Goal: Check status: Check status

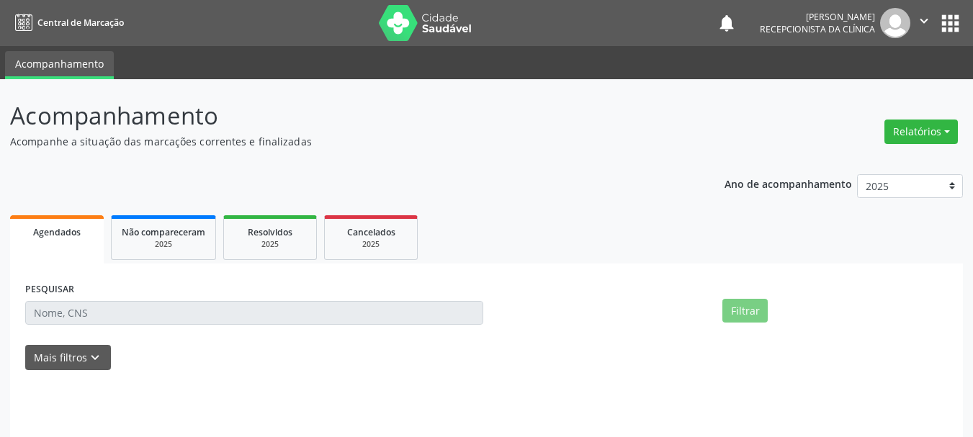
click at [98, 270] on div "PESQUISAR Filtrar UNIDADE DE REFERÊNCIA UNIDADE EXECUTANTE PROFISSIONAL EXECUTA…" at bounding box center [486, 363] width 953 height 198
click at [91, 310] on input "text" at bounding box center [254, 313] width 458 height 24
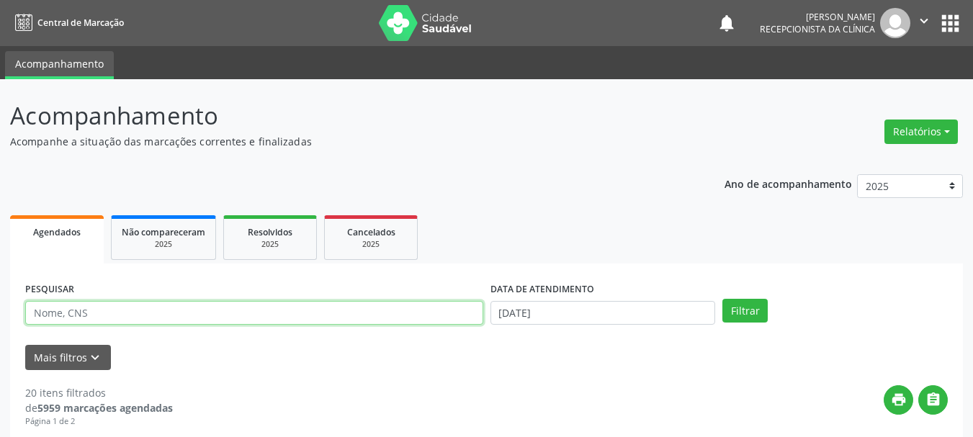
click at [96, 317] on input "text" at bounding box center [254, 313] width 458 height 24
type input "708200641924842"
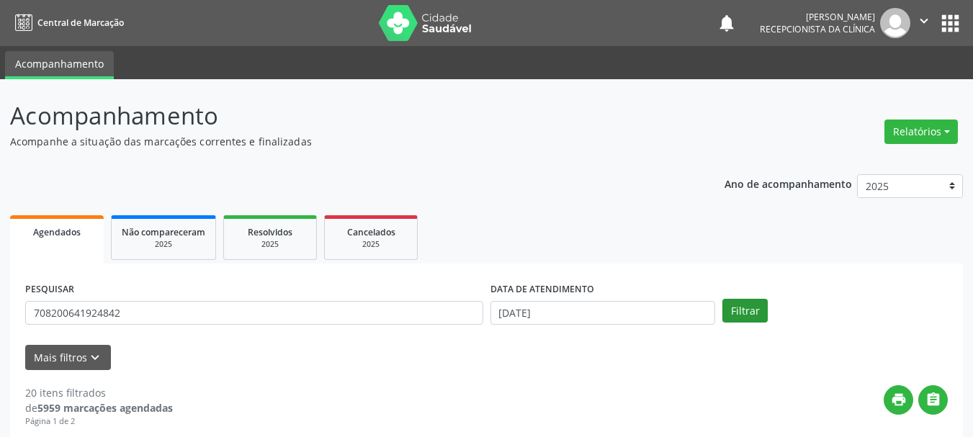
click at [719, 307] on div "PESQUISAR 708200641924842 DATA DE ATENDIMENTO [DATE] Filtrar" at bounding box center [487, 307] width 930 height 56
click at [726, 312] on button "Filtrar" at bounding box center [744, 311] width 45 height 24
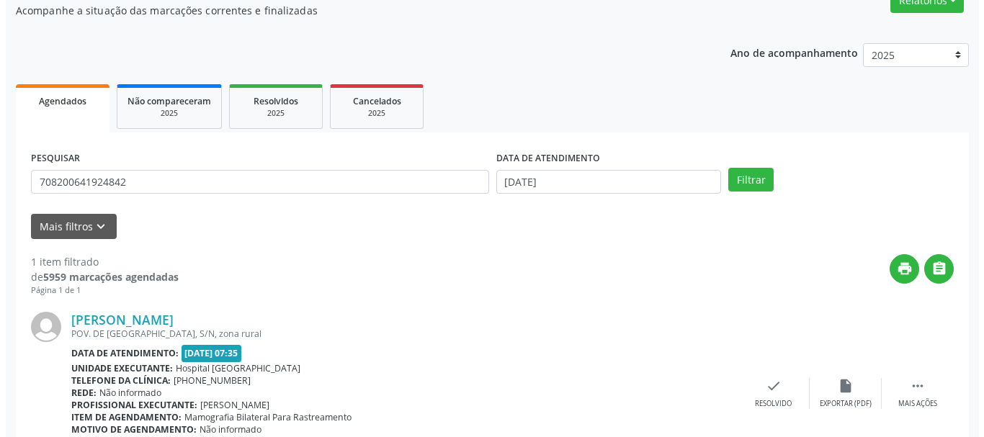
scroll to position [210, 0]
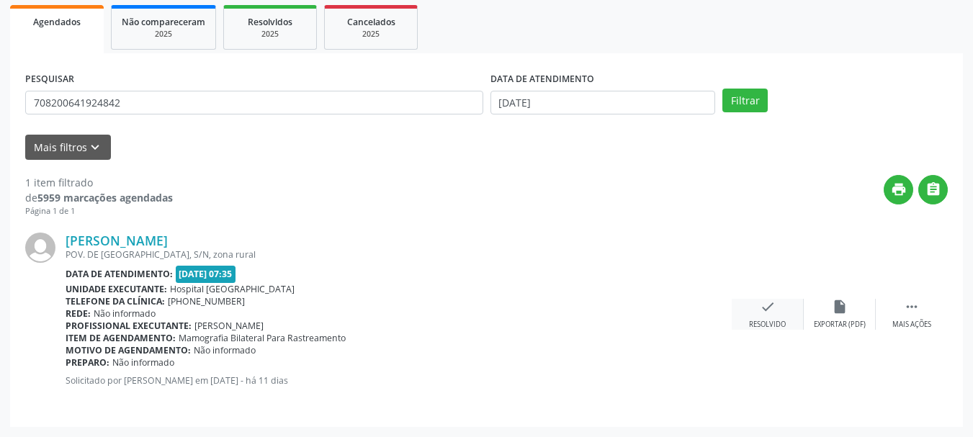
click at [759, 318] on div "check Resolvido" at bounding box center [768, 314] width 72 height 31
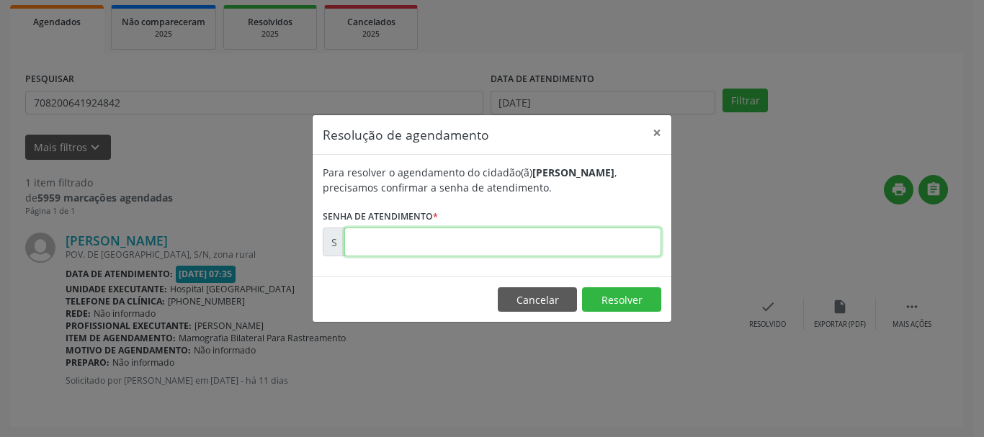
click at [539, 246] on input "text" at bounding box center [502, 242] width 317 height 29
type input "00175502"
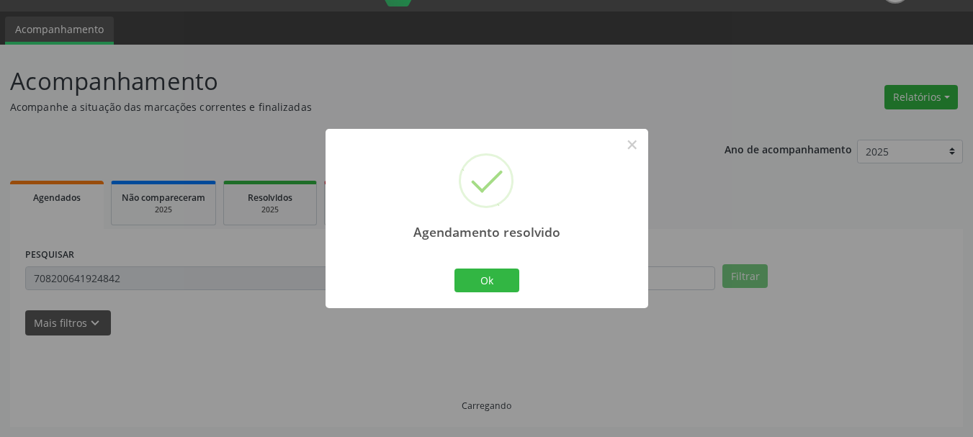
scroll to position [4, 0]
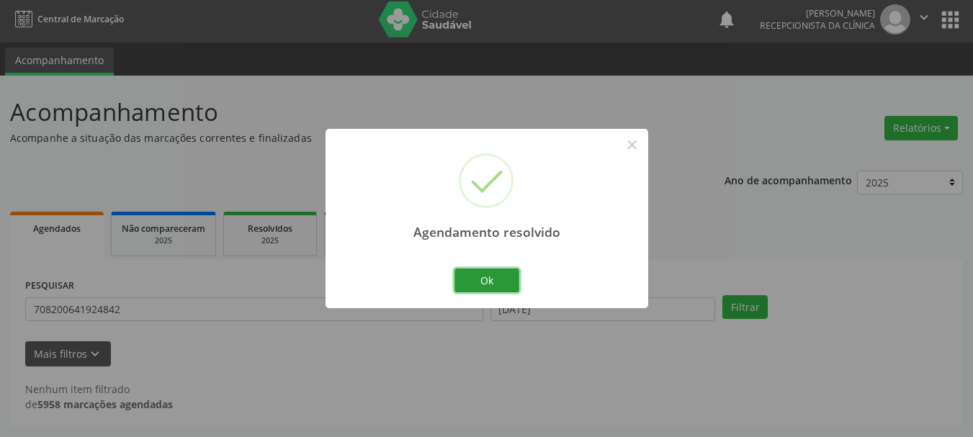
drag, startPoint x: 472, startPoint y: 286, endPoint x: 475, endPoint y: 271, distance: 14.6
click at [473, 287] on button "Ok" at bounding box center [486, 281] width 65 height 24
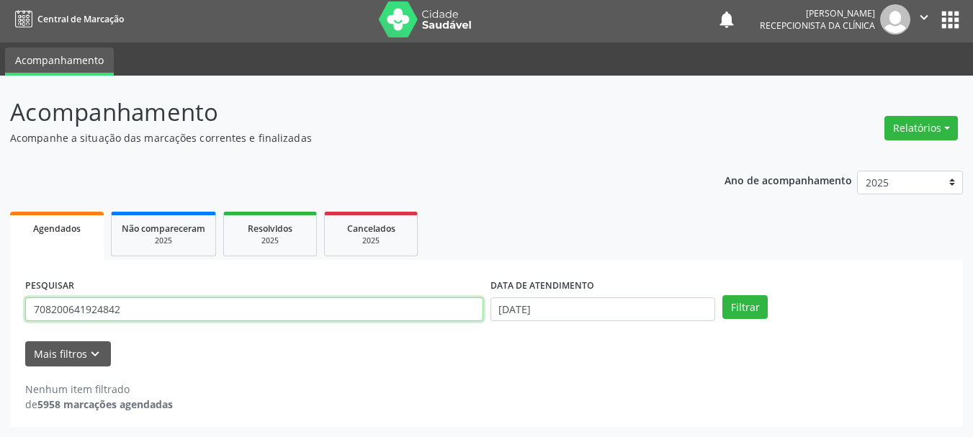
drag, startPoint x: 173, startPoint y: 302, endPoint x: 0, endPoint y: 315, distance: 173.3
click at [0, 315] on div "Acompanhamento Acompanhe a situação das marcações correntes e finalizadas Relat…" at bounding box center [486, 256] width 973 height 361
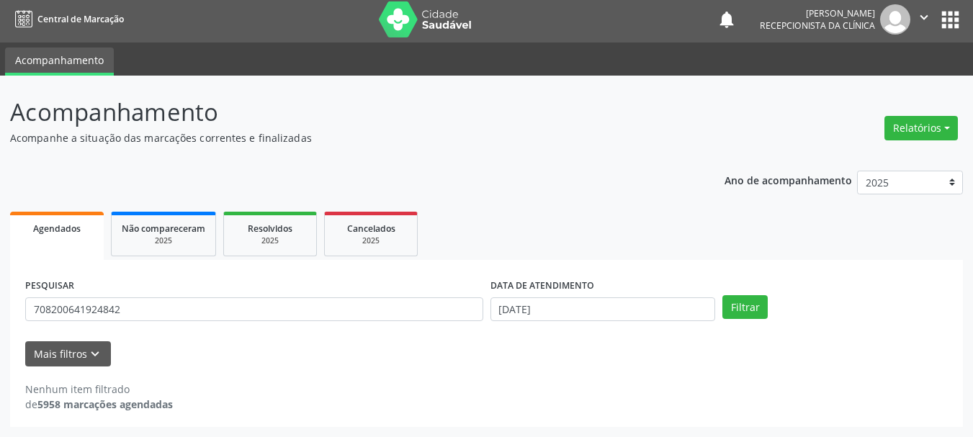
click at [286, 336] on form "PESQUISAR 708200641924842 DATA DE ATENDIMENTO [DATE] Filtrar UNIDADE DE REFERÊN…" at bounding box center [486, 320] width 922 height 91
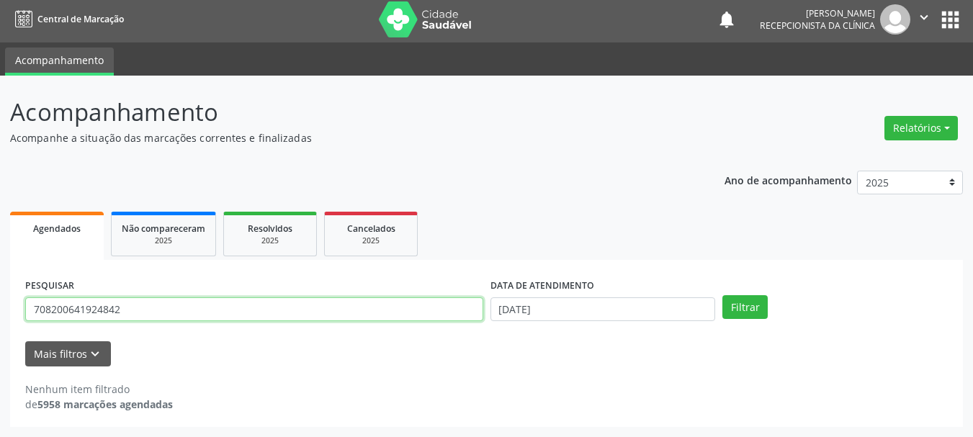
drag, startPoint x: 60, startPoint y: 315, endPoint x: 0, endPoint y: 387, distance: 93.6
click at [0, 387] on div "Acompanhamento Acompanhe a situação das marcações correntes e finalizadas Relat…" at bounding box center [486, 256] width 973 height 361
type input "709606900622879"
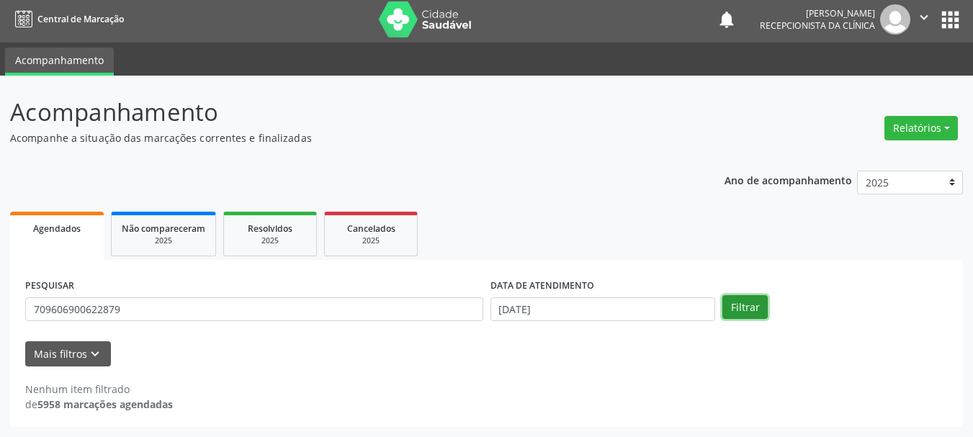
click at [737, 308] on button "Filtrar" at bounding box center [744, 307] width 45 height 24
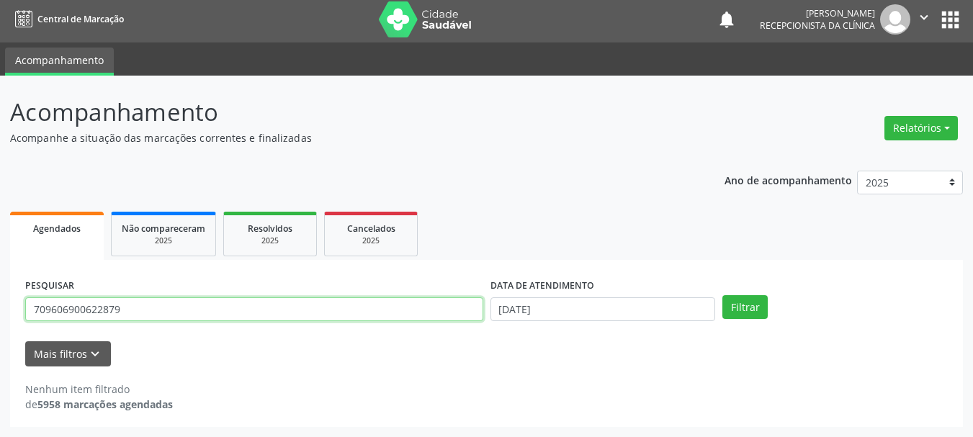
drag, startPoint x: 245, startPoint y: 313, endPoint x: 0, endPoint y: 328, distance: 245.3
click at [0, 328] on div "Acompanhamento Acompanhe a situação das marcações correntes e finalizadas Relat…" at bounding box center [486, 256] width 973 height 361
type input "709609600622879"
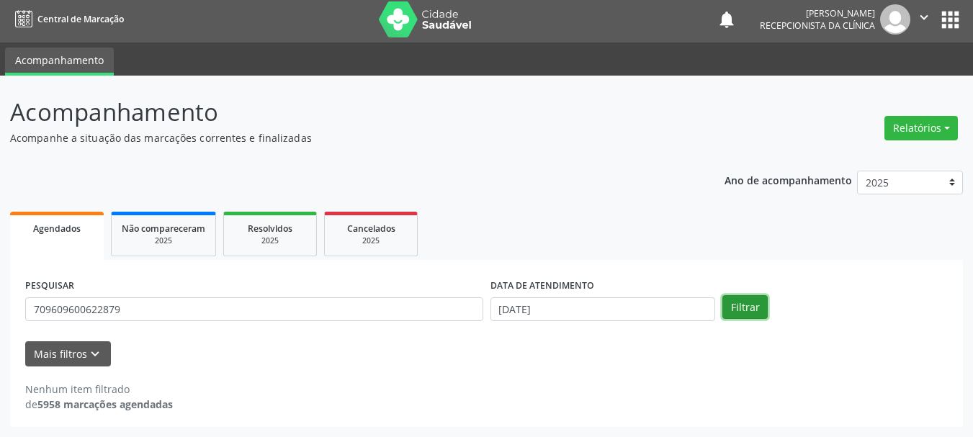
click at [756, 303] on button "Filtrar" at bounding box center [744, 307] width 45 height 24
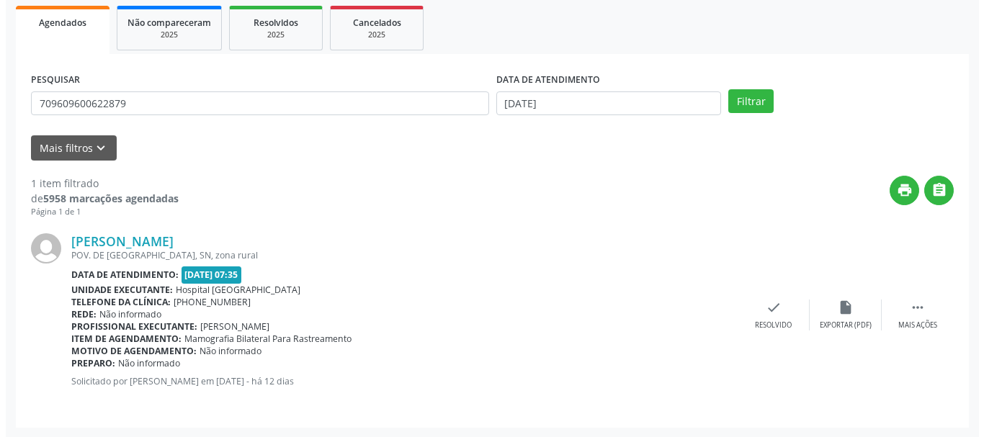
scroll to position [210, 0]
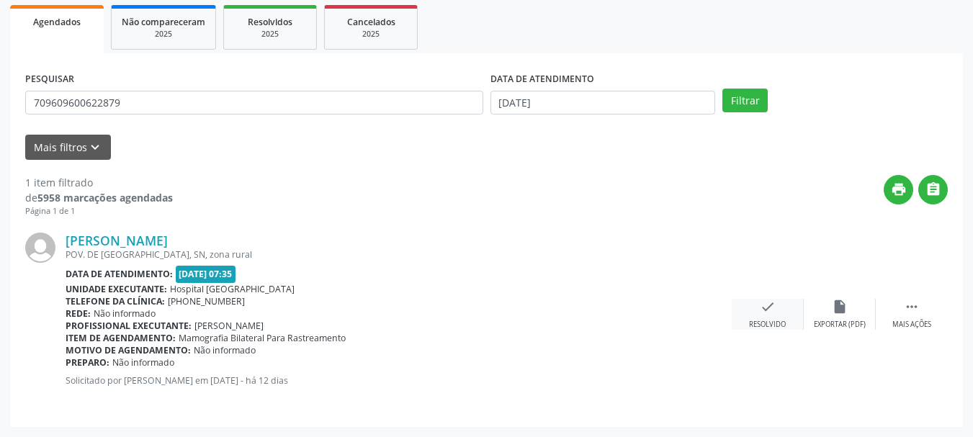
click at [767, 310] on icon "check" at bounding box center [768, 307] width 16 height 16
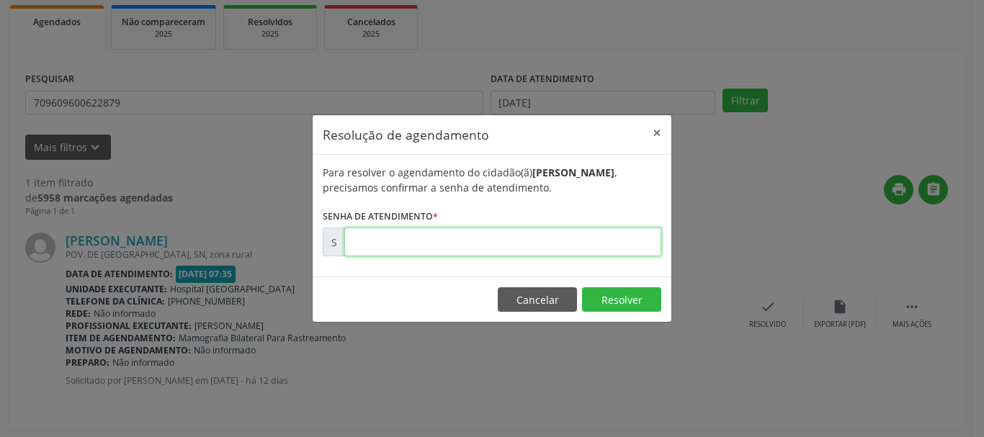
drag, startPoint x: 413, startPoint y: 248, endPoint x: 431, endPoint y: 248, distance: 18.0
click at [413, 248] on input "text" at bounding box center [502, 242] width 317 height 29
type input "00175439"
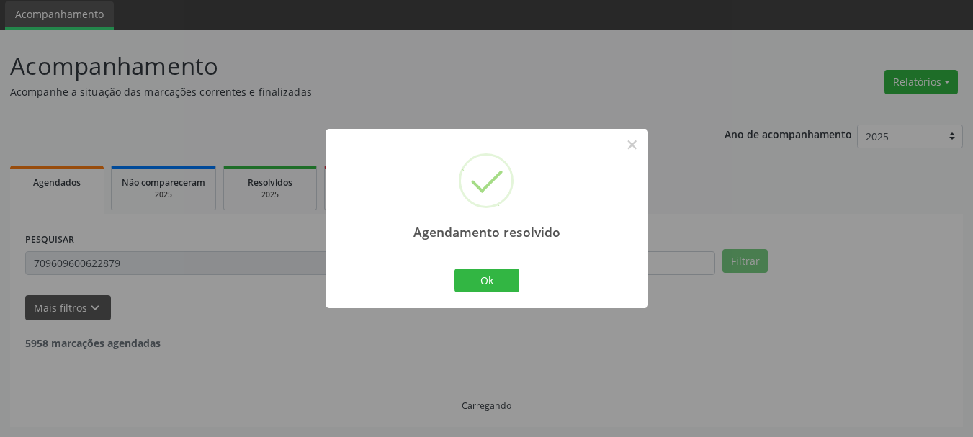
scroll to position [4, 0]
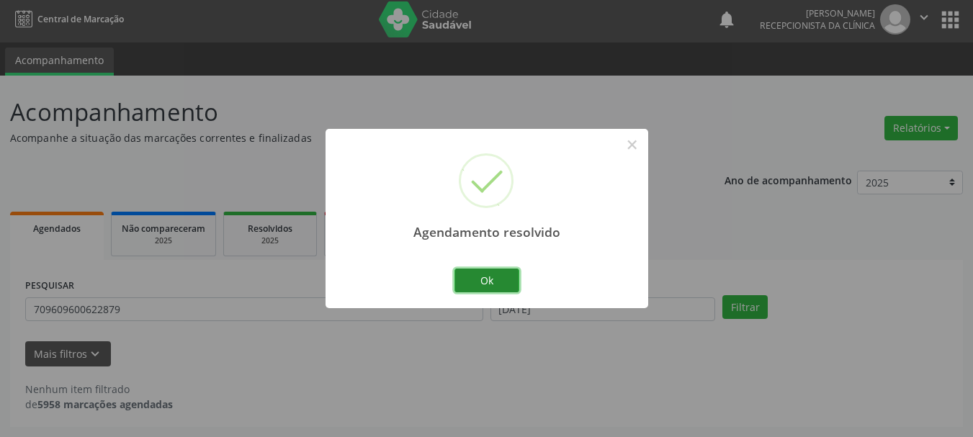
click at [493, 277] on button "Ok" at bounding box center [486, 281] width 65 height 24
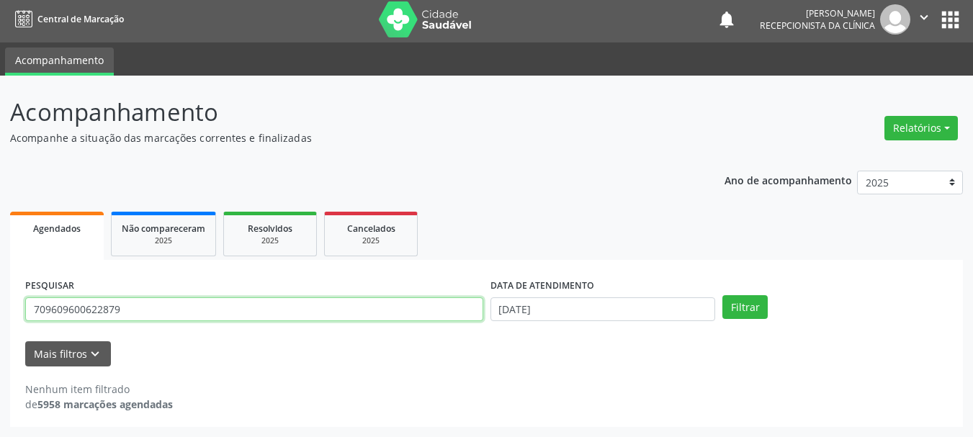
drag, startPoint x: 151, startPoint y: 305, endPoint x: 0, endPoint y: 357, distance: 159.9
click at [0, 357] on div "Acompanhamento Acompanhe a situação das marcações correntes e finalizadas Relat…" at bounding box center [486, 256] width 973 height 361
type input "701800284084773"
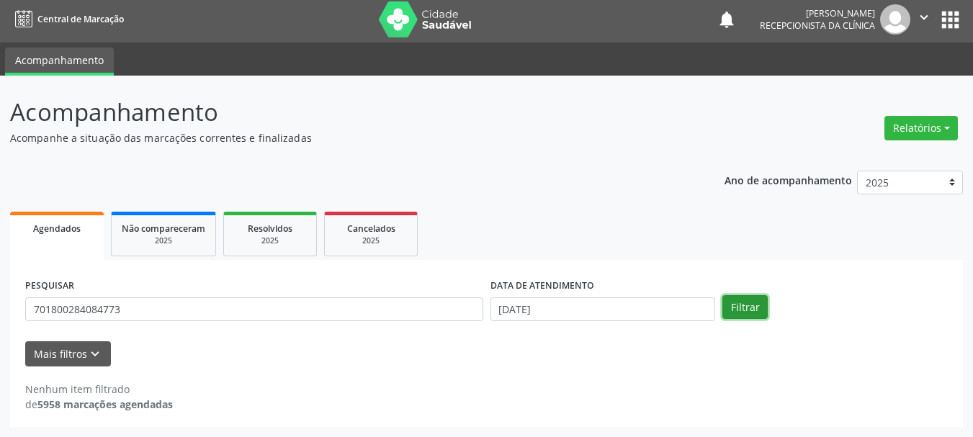
click at [733, 313] on button "Filtrar" at bounding box center [744, 307] width 45 height 24
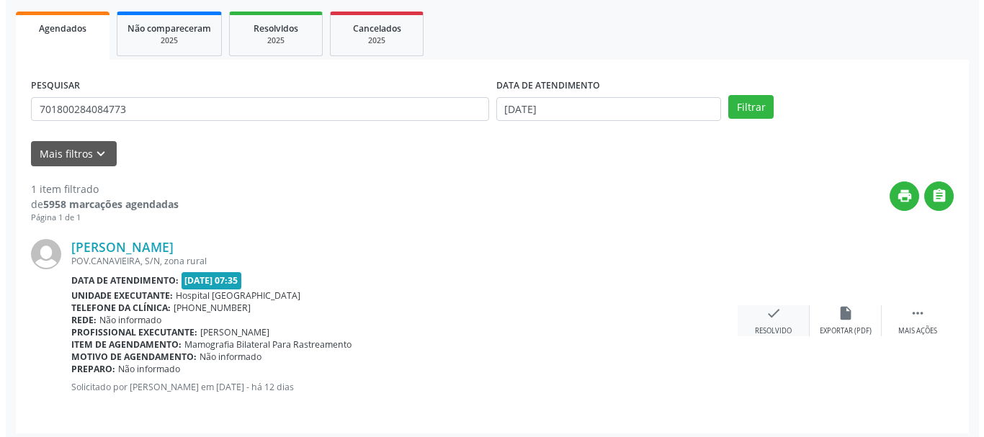
scroll to position [210, 0]
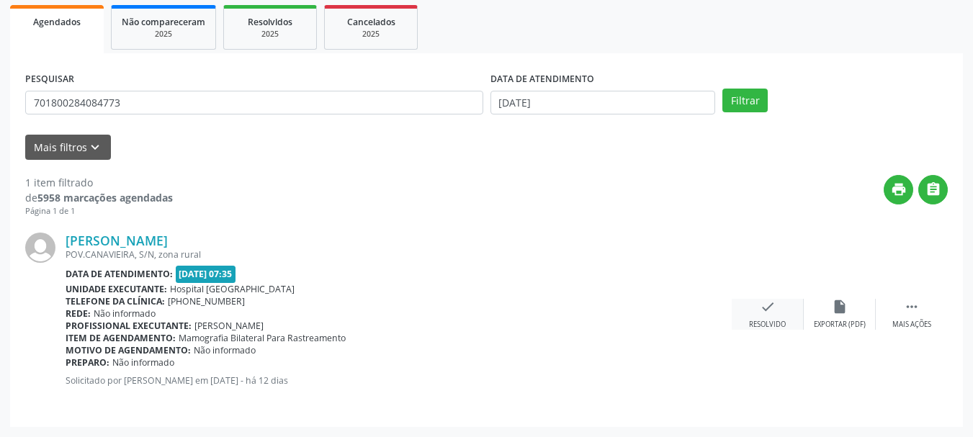
click at [760, 328] on div "Resolvido" at bounding box center [767, 325] width 37 height 10
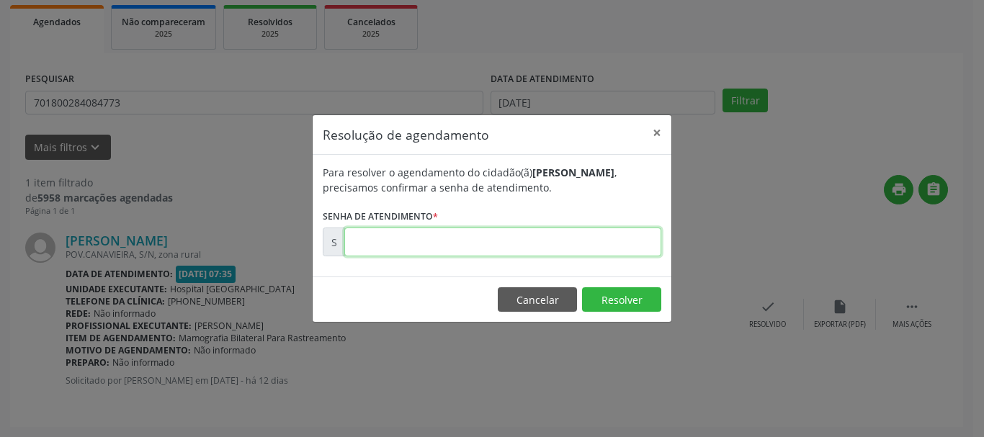
click at [402, 245] on input "text" at bounding box center [502, 242] width 317 height 29
type input "00175463"
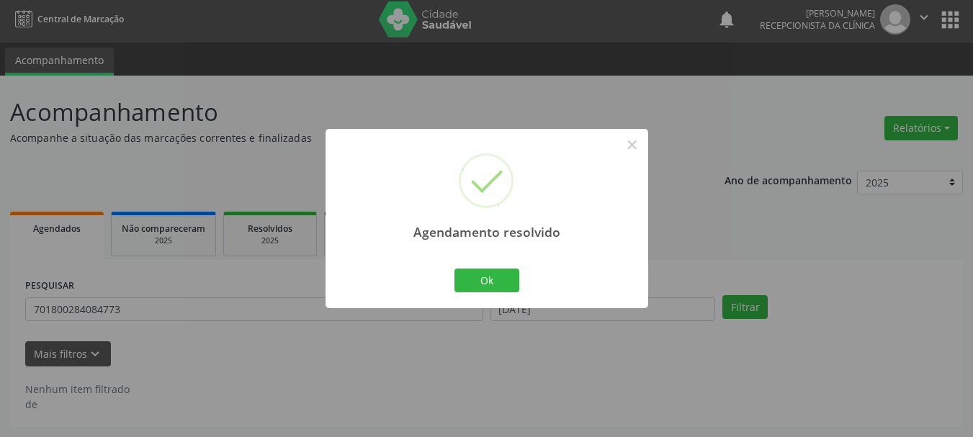
scroll to position [4, 0]
click at [462, 279] on button "Ok" at bounding box center [486, 281] width 65 height 24
